Goal: Task Accomplishment & Management: Use online tool/utility

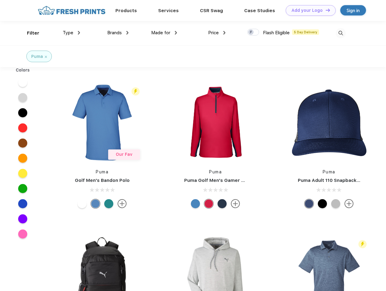
click at [309, 10] on link "Add your Logo Design Tool" at bounding box center [311, 10] width 50 height 11
click at [0, 0] on div "Design Tool" at bounding box center [0, 0] width 0 height 0
click at [325, 10] on link "Add your Logo Design Tool" at bounding box center [311, 10] width 50 height 11
click at [29, 33] on div "Filter" at bounding box center [33, 33] width 12 height 7
click at [72, 33] on span "Type" at bounding box center [68, 32] width 11 height 5
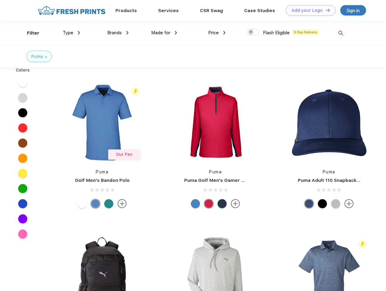
click at [118, 33] on span "Brands" at bounding box center [114, 32] width 15 height 5
click at [164, 33] on span "Made for" at bounding box center [160, 32] width 19 height 5
click at [217, 33] on span "Price" at bounding box center [213, 32] width 11 height 5
click at [253, 32] on div at bounding box center [253, 32] width 12 height 7
click at [251, 32] on input "checkbox" at bounding box center [249, 30] width 4 height 4
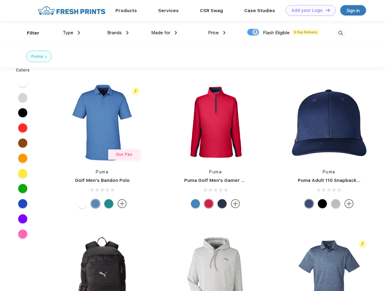
click at [341, 33] on img at bounding box center [341, 33] width 10 height 10
